Goal: Transaction & Acquisition: Purchase product/service

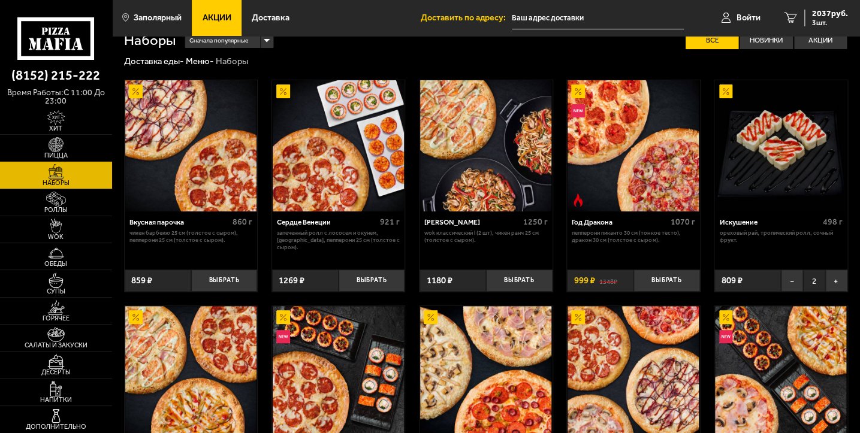
scroll to position [59, 0]
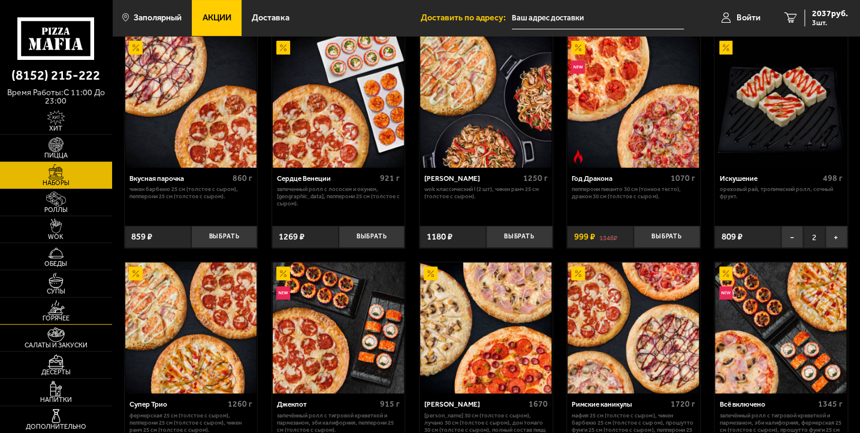
click at [64, 310] on img at bounding box center [56, 307] width 34 height 15
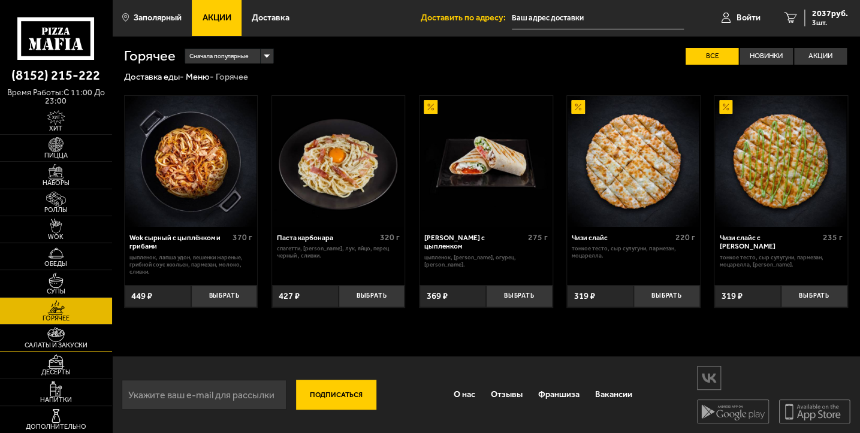
click at [67, 342] on span "Салаты и закуски" at bounding box center [56, 345] width 112 height 7
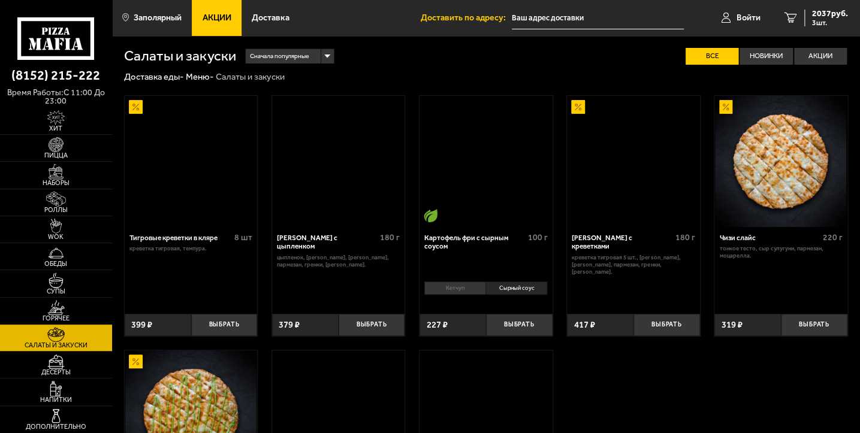
click at [67, 342] on span "Салаты и закуски" at bounding box center [56, 345] width 112 height 7
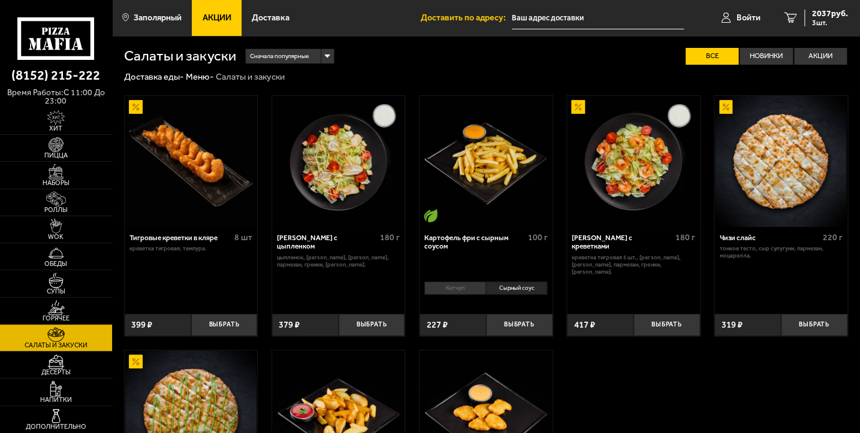
click at [492, 187] on img at bounding box center [485, 161] width 131 height 131
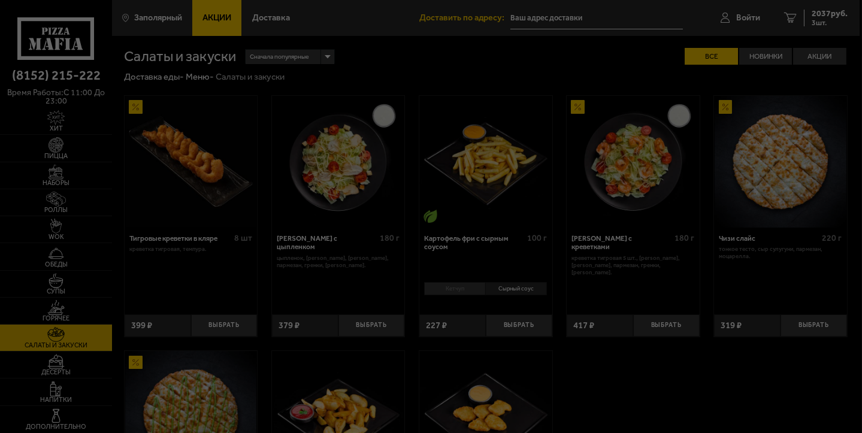
click at [492, 187] on div at bounding box center [431, 216] width 862 height 433
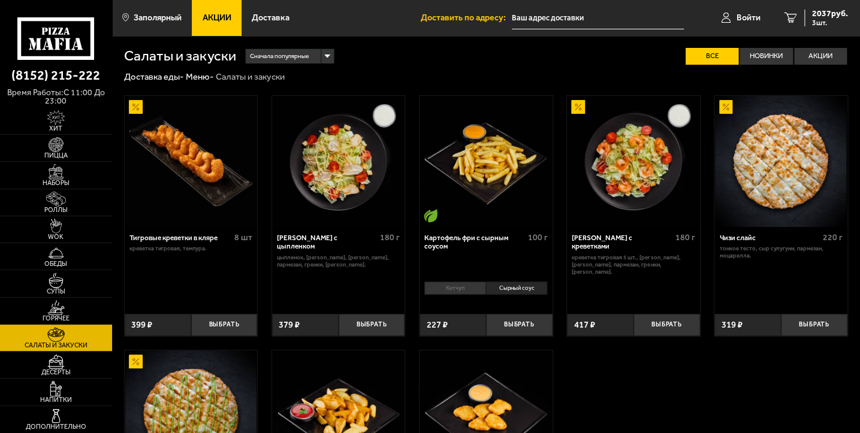
click at [492, 187] on img at bounding box center [485, 161] width 131 height 131
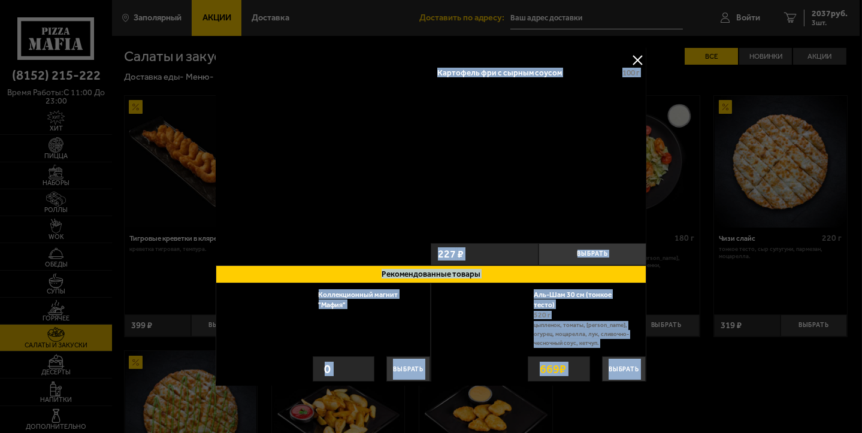
click at [492, 187] on div "Картофель фри с сырным соусом 100 г" at bounding box center [539, 149] width 216 height 179
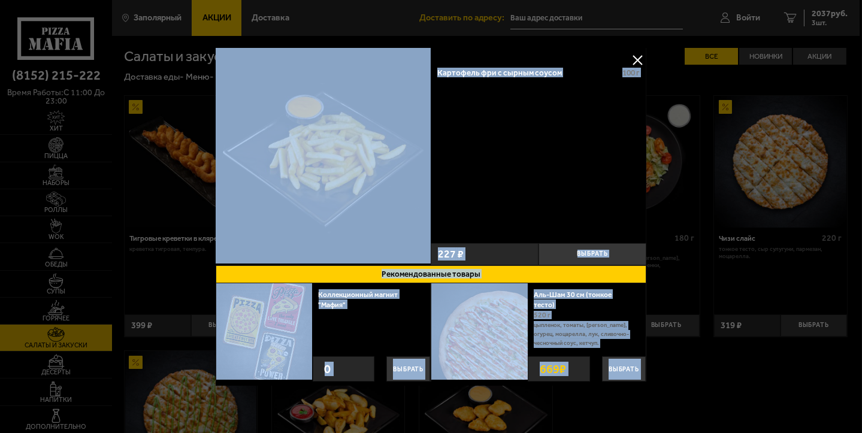
click at [553, 140] on div "Картофель фри с сырным соусом 100 г" at bounding box center [539, 149] width 216 height 179
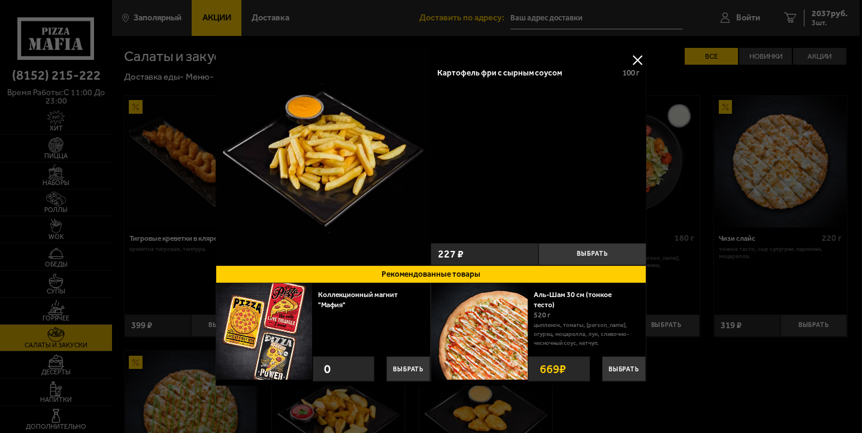
click at [634, 58] on button at bounding box center [637, 60] width 18 height 18
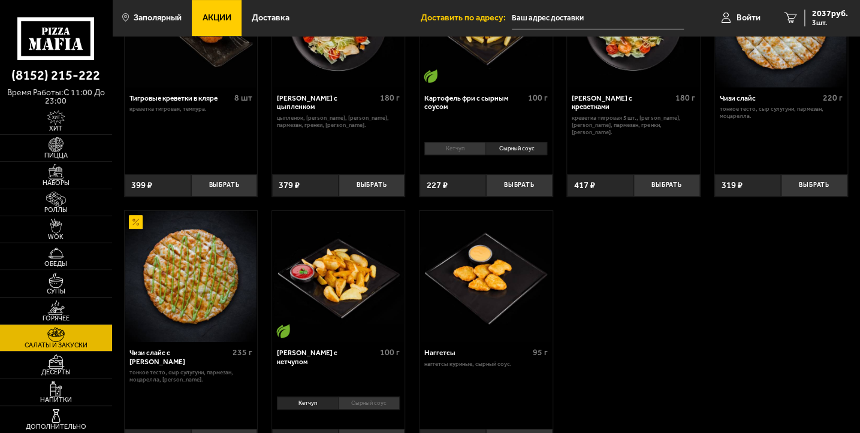
scroll to position [179, 0]
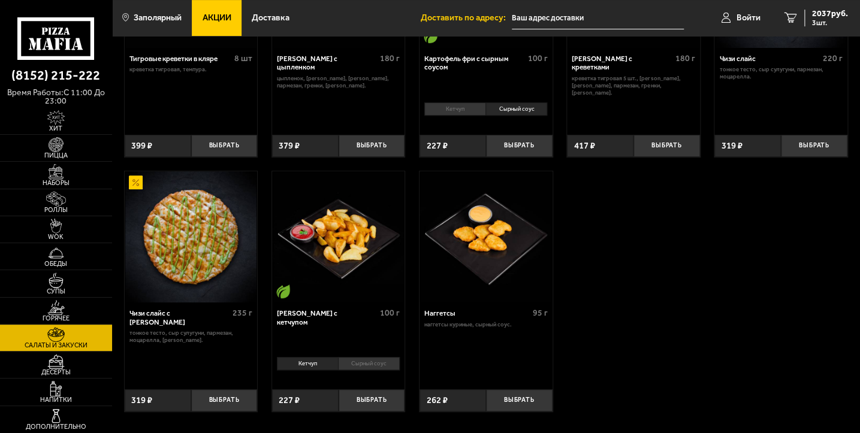
click at [489, 234] on img at bounding box center [485, 236] width 131 height 131
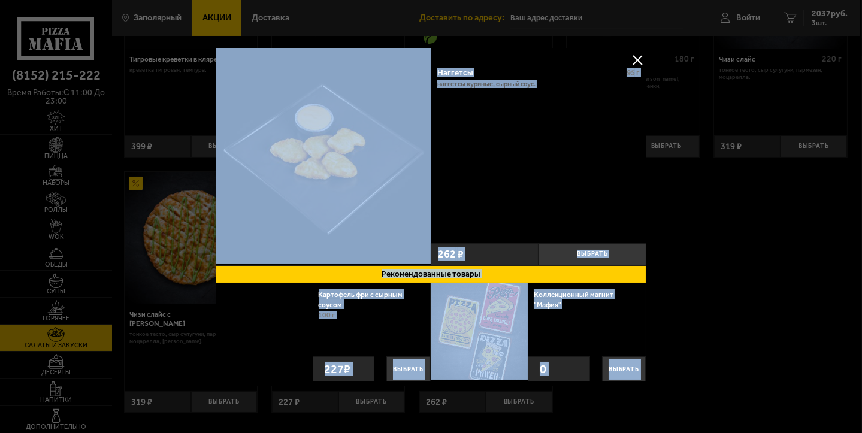
click at [489, 234] on main "Заполярный Все Акции Доставка Личный кабинет Акции Доставка Доставить по адресу…" at bounding box center [486, 170] width 748 height 698
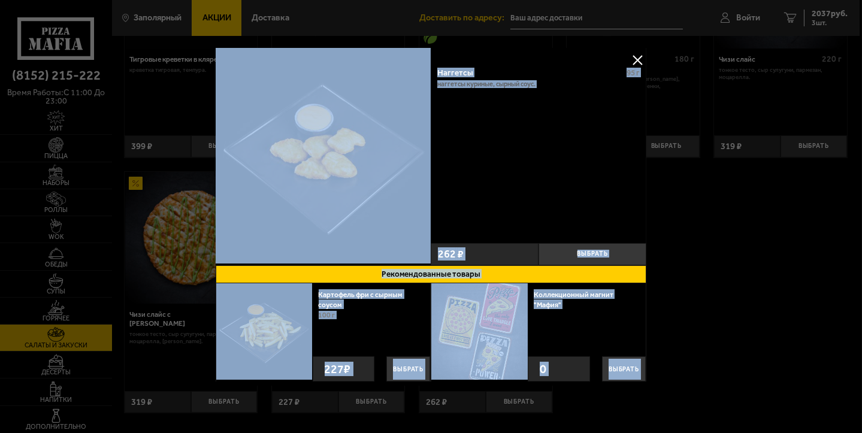
click at [634, 59] on button at bounding box center [637, 60] width 18 height 18
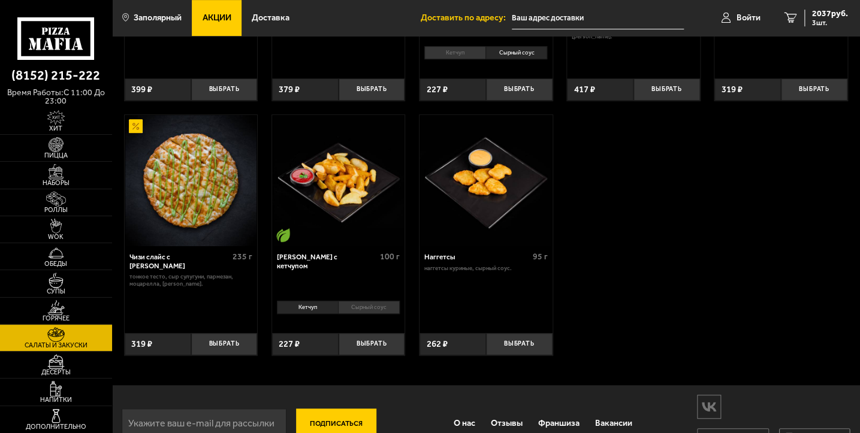
scroll to position [265, 0]
